Goal: Check status: Check status

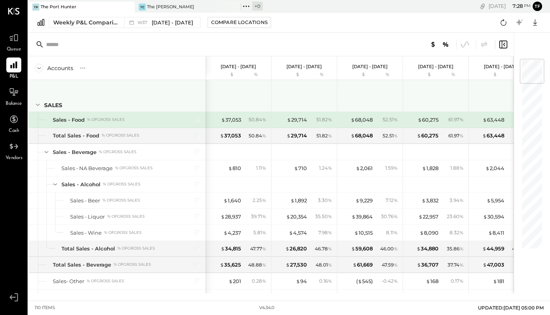
click at [35, 104] on icon at bounding box center [37, 104] width 9 height 9
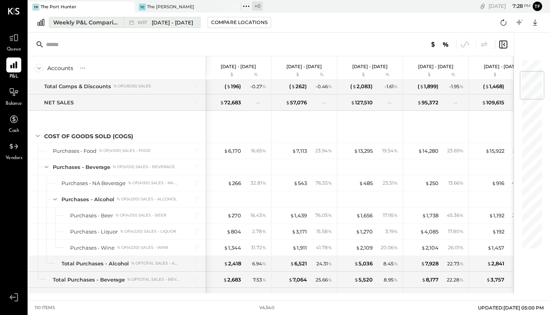
scroll to position [90, 0]
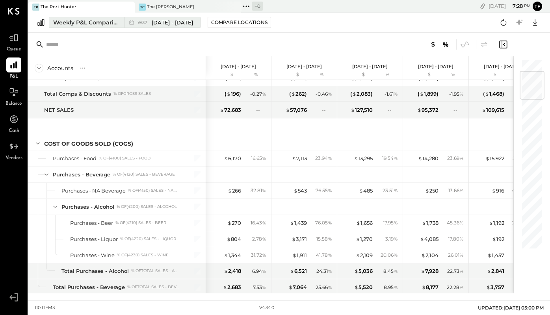
click at [110, 19] on div "Weekly P&L Comparison" at bounding box center [86, 23] width 66 height 8
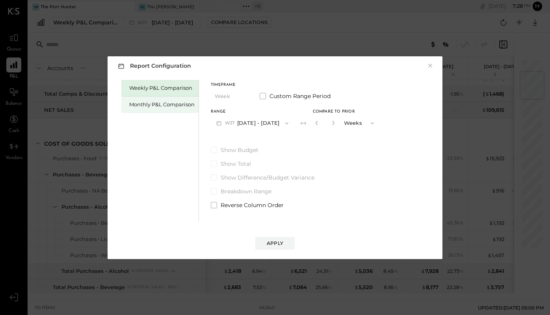
click at [154, 106] on div "Monthly P&L Comparison" at bounding box center [161, 104] width 65 height 7
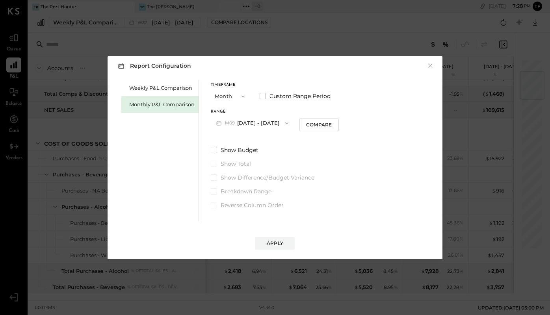
click at [229, 99] on button "Month" at bounding box center [230, 96] width 39 height 15
click at [233, 136] on div "Year" at bounding box center [230, 139] width 39 height 14
click at [272, 239] on button "Apply" at bounding box center [274, 243] width 39 height 13
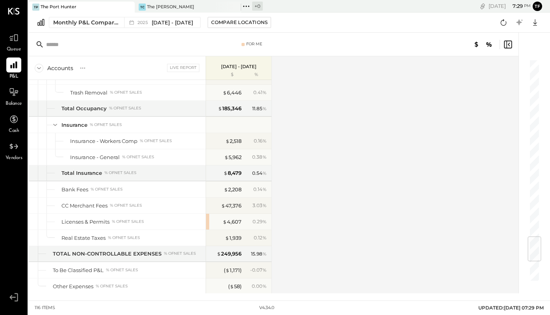
scroll to position [1661, 0]
